Goal: Information Seeking & Learning: Learn about a topic

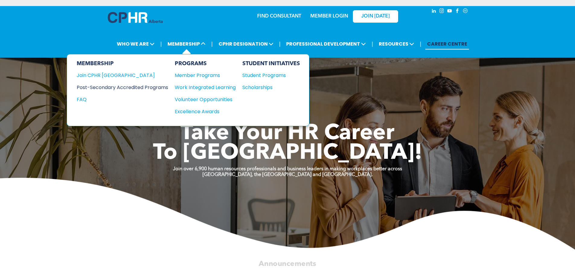
click at [129, 87] on div "Post-Secondary Accredited Programs" at bounding box center [118, 88] width 82 height 8
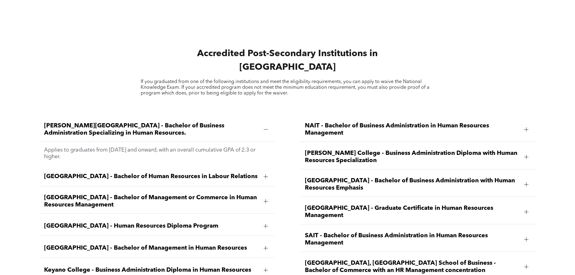
scroll to position [905, 0]
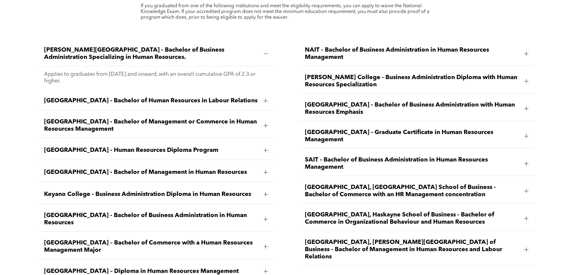
click at [212, 169] on span "Concordia University of Edmonton - Bachelor of Management in Human Resources" at bounding box center [151, 172] width 214 height 7
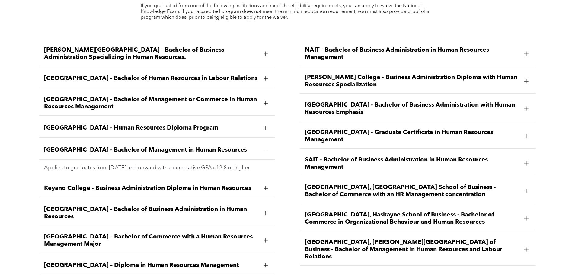
drag, startPoint x: 79, startPoint y: 143, endPoint x: 43, endPoint y: 132, distance: 37.8
click at [43, 141] on div "Concordia University of Edmonton - Bachelor of Management in Human Resources" at bounding box center [157, 150] width 236 height 19
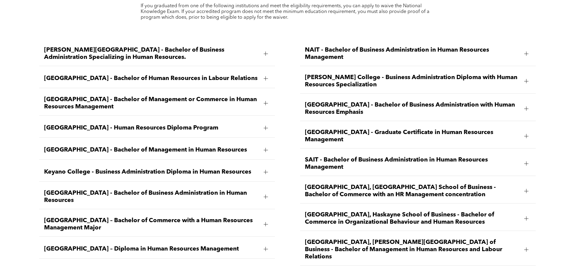
copy span "Concordia University of Edmonton - Bachelor of Management in Human Resources"
drag, startPoint x: 44, startPoint y: 180, endPoint x: 97, endPoint y: 189, distance: 53.1
click at [97, 189] on span "Mount Royal University - Bachelor of Business Administration in Human Resources" at bounding box center [151, 196] width 214 height 14
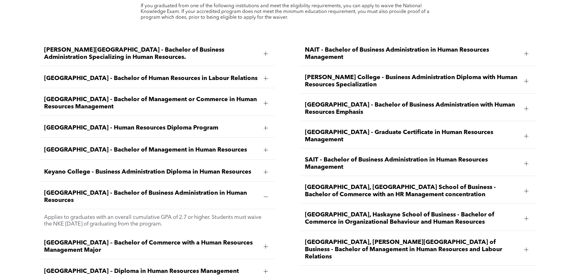
copy span "Mount Royal University - Bachelor of Business Administration in Human Resources"
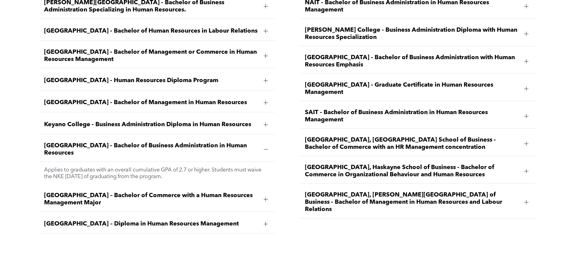
scroll to position [965, 0]
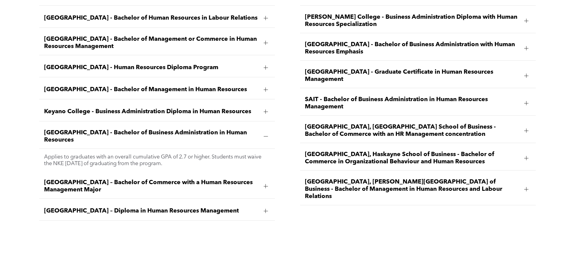
drag, startPoint x: 105, startPoint y: 179, endPoint x: 52, endPoint y: 172, distance: 53.7
click at [44, 174] on div "MacEwan University – Bachelor of Commerce with a Human Resources Management Maj…" at bounding box center [157, 186] width 236 height 24
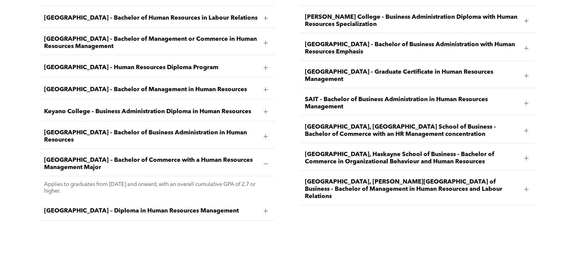
copy span "MacEwan University – Bachelor of Commerce with a Human Resources Management Maj…"
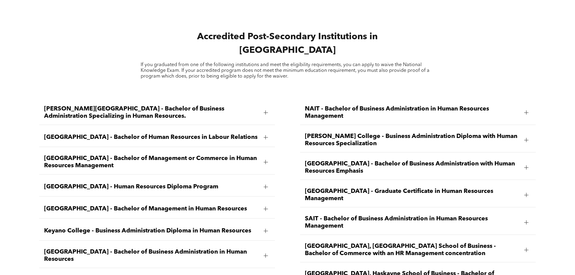
scroll to position [845, 0]
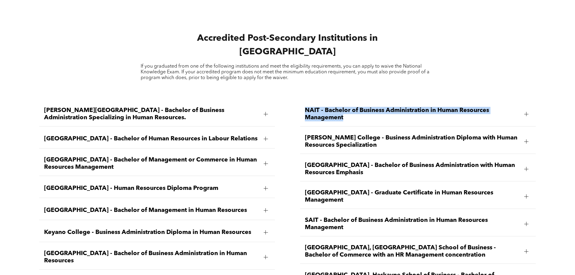
drag, startPoint x: 305, startPoint y: 94, endPoint x: 343, endPoint y: 103, distance: 39.7
click at [343, 107] on span "NAIT - Bachelor of Business Administration in Human Resources Management" at bounding box center [412, 114] width 214 height 14
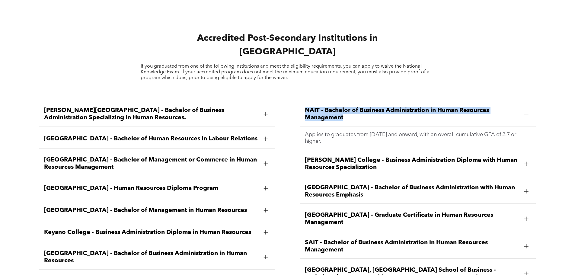
copy span "NAIT - Bachelor of Business Administration in Human Resources Management"
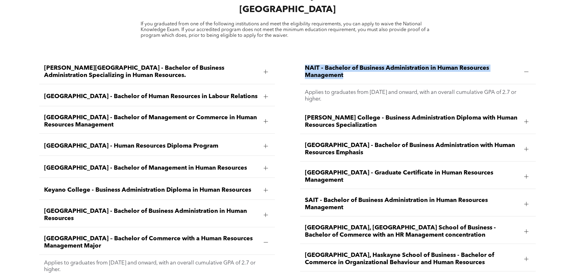
scroll to position [905, 0]
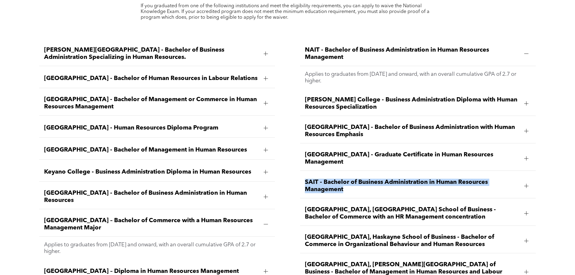
drag, startPoint x: 304, startPoint y: 165, endPoint x: 344, endPoint y: 171, distance: 41.0
click at [344, 174] on div "SAIT - Bachelor of Business Administration in Human Resources Management" at bounding box center [418, 186] width 236 height 24
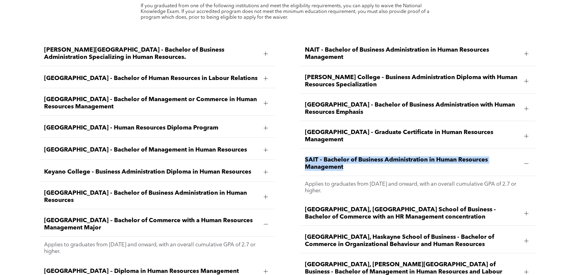
copy span "SAIT - Bachelor of Business Administration in Human Resources Management"
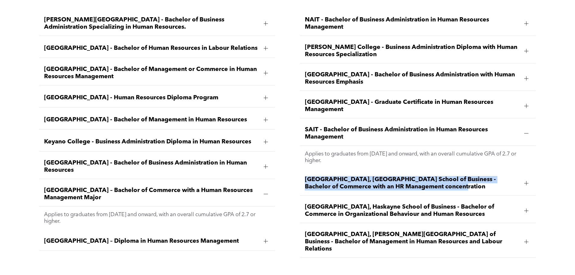
drag, startPoint x: 304, startPoint y: 160, endPoint x: 418, endPoint y: 173, distance: 114.1
click at [418, 176] on span "University of Alberta, Alberta School of Business - Bachelor of Commerce with a…" at bounding box center [412, 183] width 214 height 14
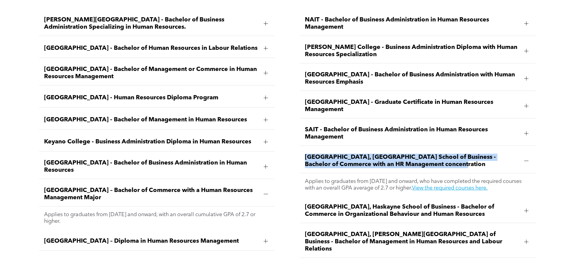
copy span "University of Alberta, Alberta School of Business - Bachelor of Commerce with a…"
drag, startPoint x: 305, startPoint y: 189, endPoint x: 488, endPoint y: 199, distance: 183.4
click at [488, 203] on span "University of Calgary, Haskayne School of Business - Bachelor of Commerce in Or…" at bounding box center [412, 210] width 214 height 14
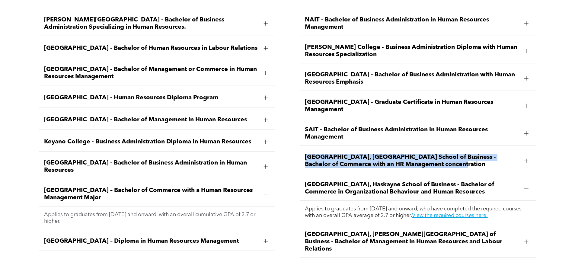
copy span "University of Calgary, Haskayne School of Business - Bachelor of Commerce in Or…"
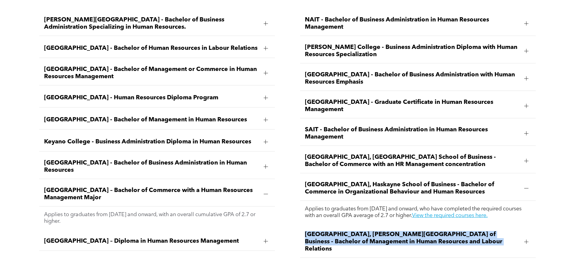
drag, startPoint x: 303, startPoint y: 216, endPoint x: 474, endPoint y: 225, distance: 171.2
click at [474, 226] on div "University of Lethbridge, Dhillon School of Business - Bachelor of Management i…" at bounding box center [418, 242] width 236 height 32
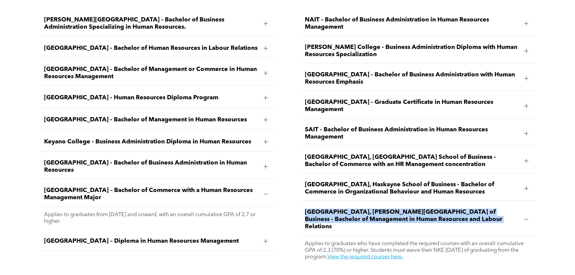
copy span "University of Lethbridge, Dhillon School of Business - Bachelor of Management i…"
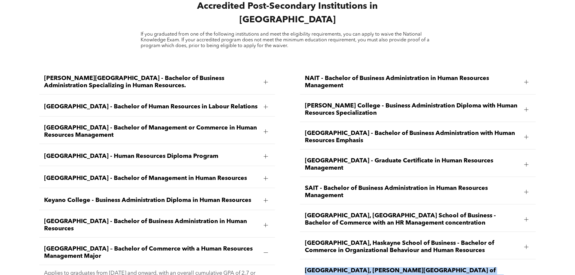
scroll to position [875, 0]
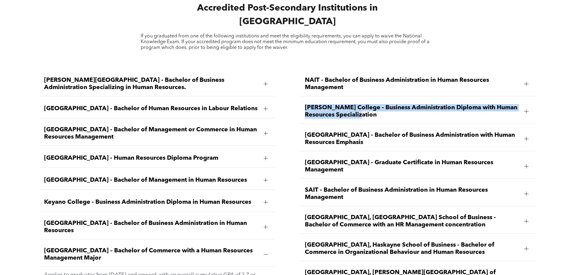
drag, startPoint x: 304, startPoint y: 90, endPoint x: 377, endPoint y: 102, distance: 74.1
click at [377, 102] on div "Norquest College - Business Administration Diploma with Human Resources Special…" at bounding box center [418, 111] width 236 height 24
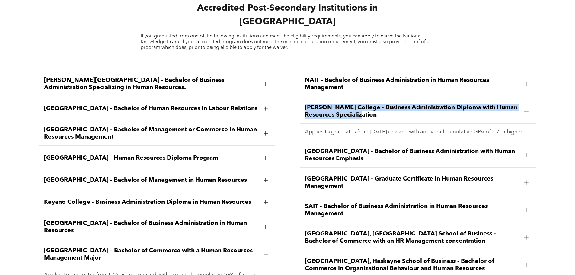
copy span "Norquest College - Business Administration Diploma with Human Resources Special…"
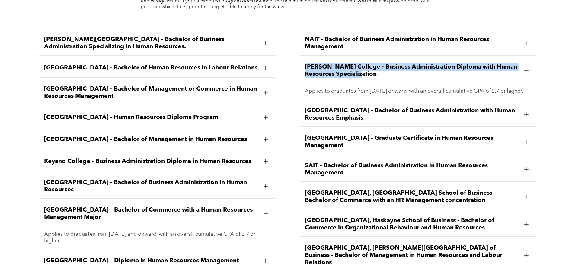
scroll to position [905, 0]
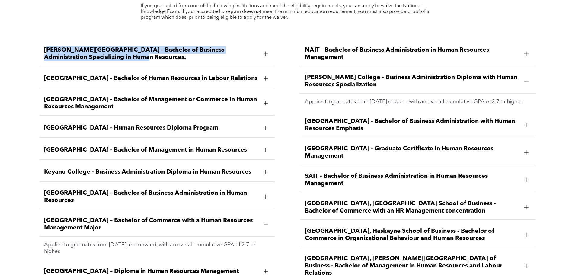
drag, startPoint x: 46, startPoint y: 35, endPoint x: 103, endPoint y: 40, distance: 56.4
click at [105, 46] on span "Ambrose University - Bachelor of Business Administration Specializing in Human …" at bounding box center [151, 53] width 214 height 14
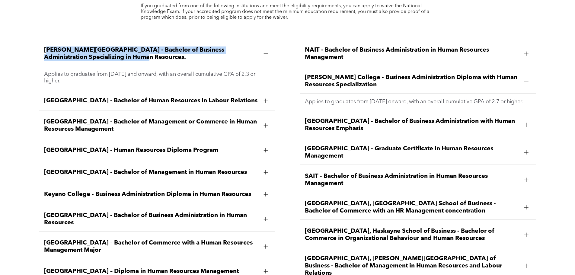
click at [62, 46] on span "Ambrose University - Bachelor of Business Administration Specializing in Human …" at bounding box center [151, 53] width 214 height 14
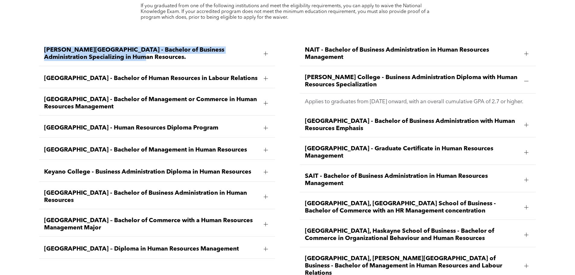
drag, startPoint x: 49, startPoint y: 33, endPoint x: 95, endPoint y: 43, distance: 46.6
click at [95, 46] on span "Ambrose University - Bachelor of Business Administration Specializing in Human …" at bounding box center [151, 53] width 214 height 14
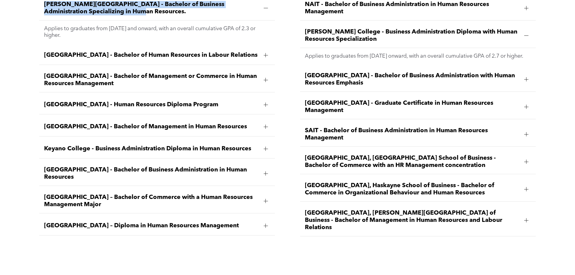
scroll to position [965, 0]
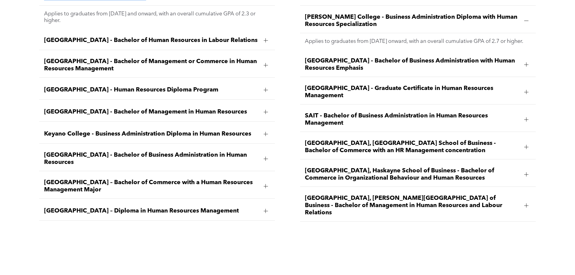
drag, startPoint x: 44, startPoint y: 168, endPoint x: 102, endPoint y: 180, distance: 59.2
click at [102, 180] on span "MacEwan University – Bachelor of Commerce with a Human Resources Management Maj…" at bounding box center [151, 186] width 214 height 14
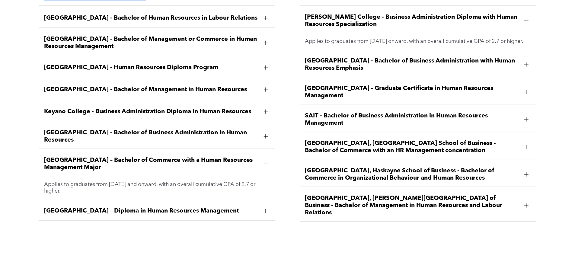
copy span "MacEwan University – Bachelor of Commerce with a Human Resources Management Maj…"
